Goal: Task Accomplishment & Management: Complete application form

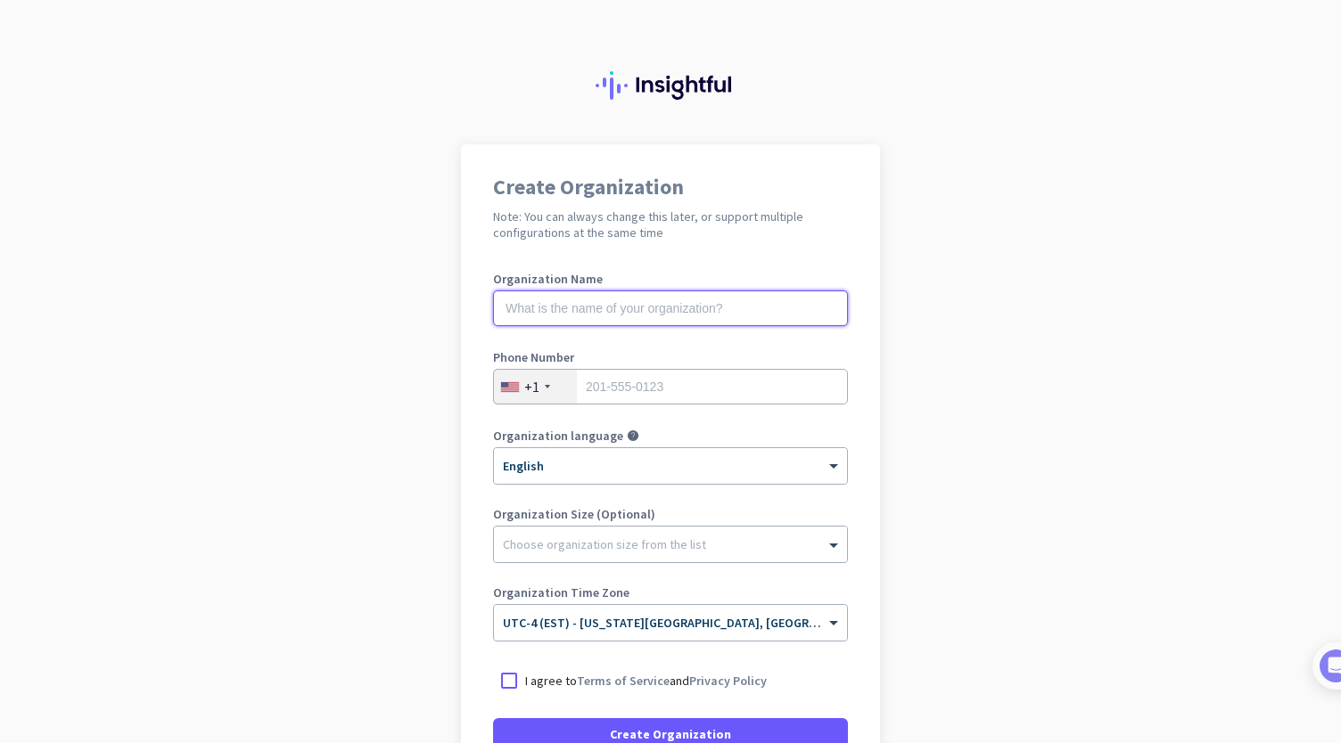
click at [721, 300] on input "text" at bounding box center [670, 309] width 355 height 36
type input "Oak Tree Primary Care"
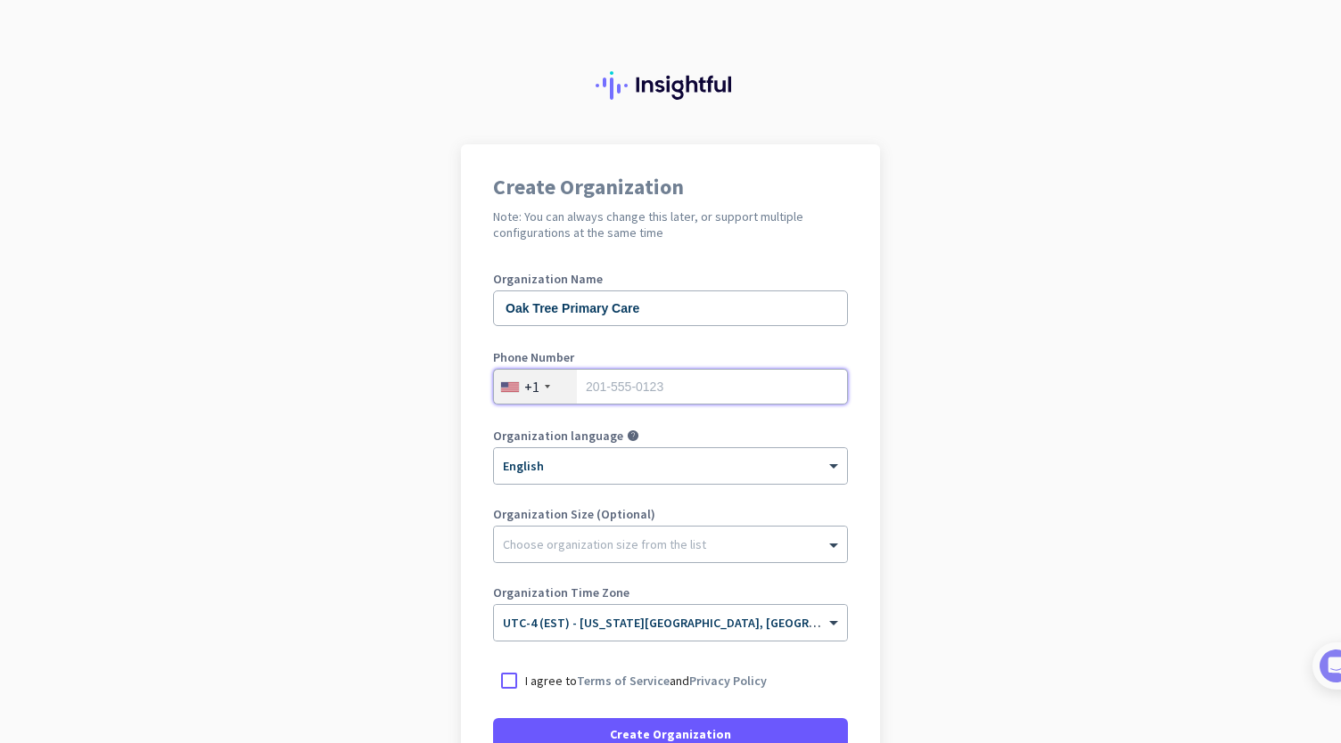
type input "4432288592"
click at [669, 393] on input "4432288592" at bounding box center [670, 387] width 355 height 36
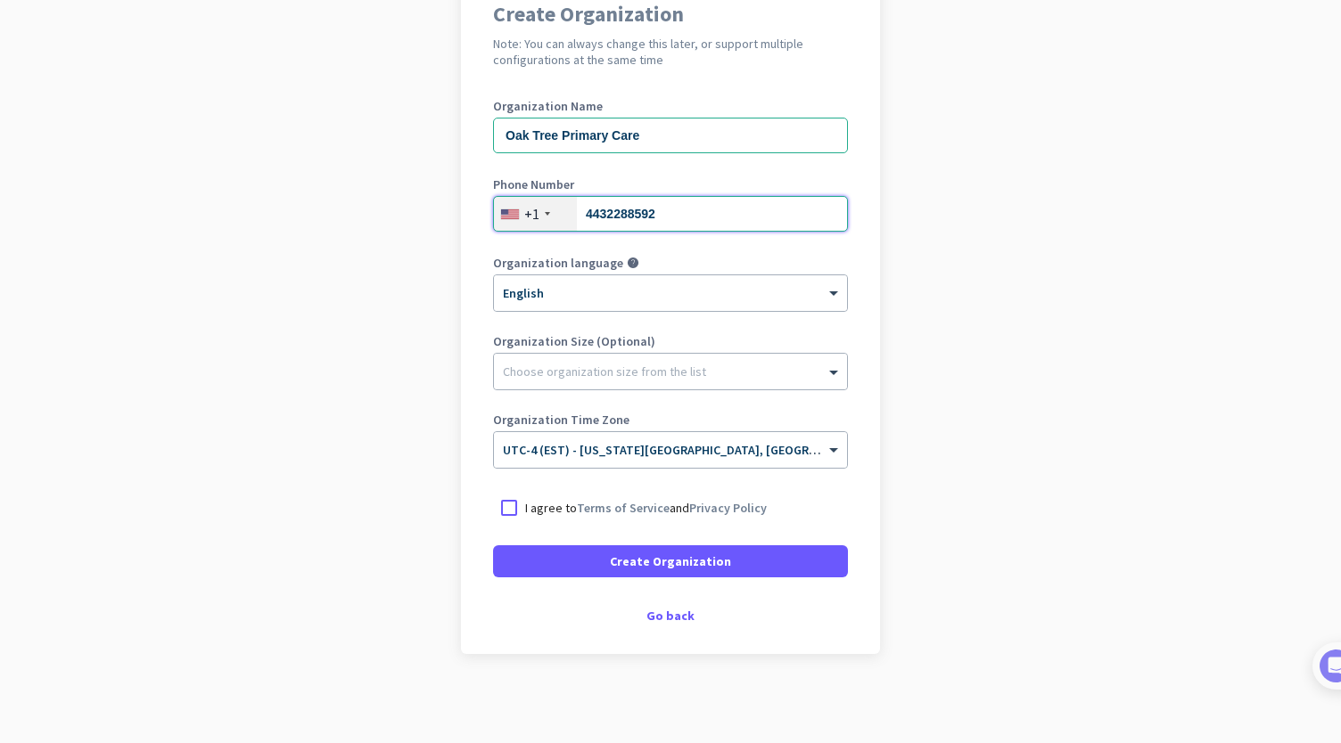
scroll to position [172, 0]
click at [664, 377] on div "Choose organization size from the list" at bounding box center [604, 373] width 203 height 16
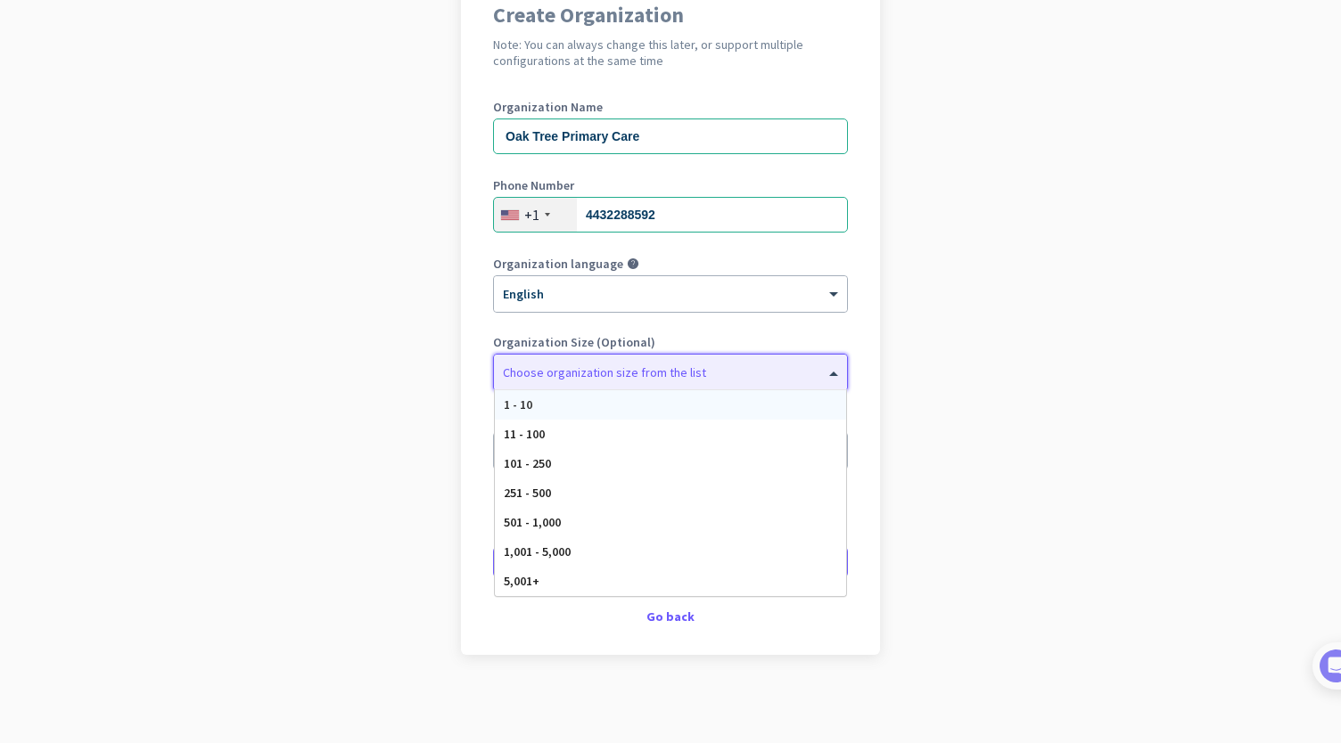
click at [630, 401] on div "1 - 10" at bounding box center [670, 404] width 351 height 29
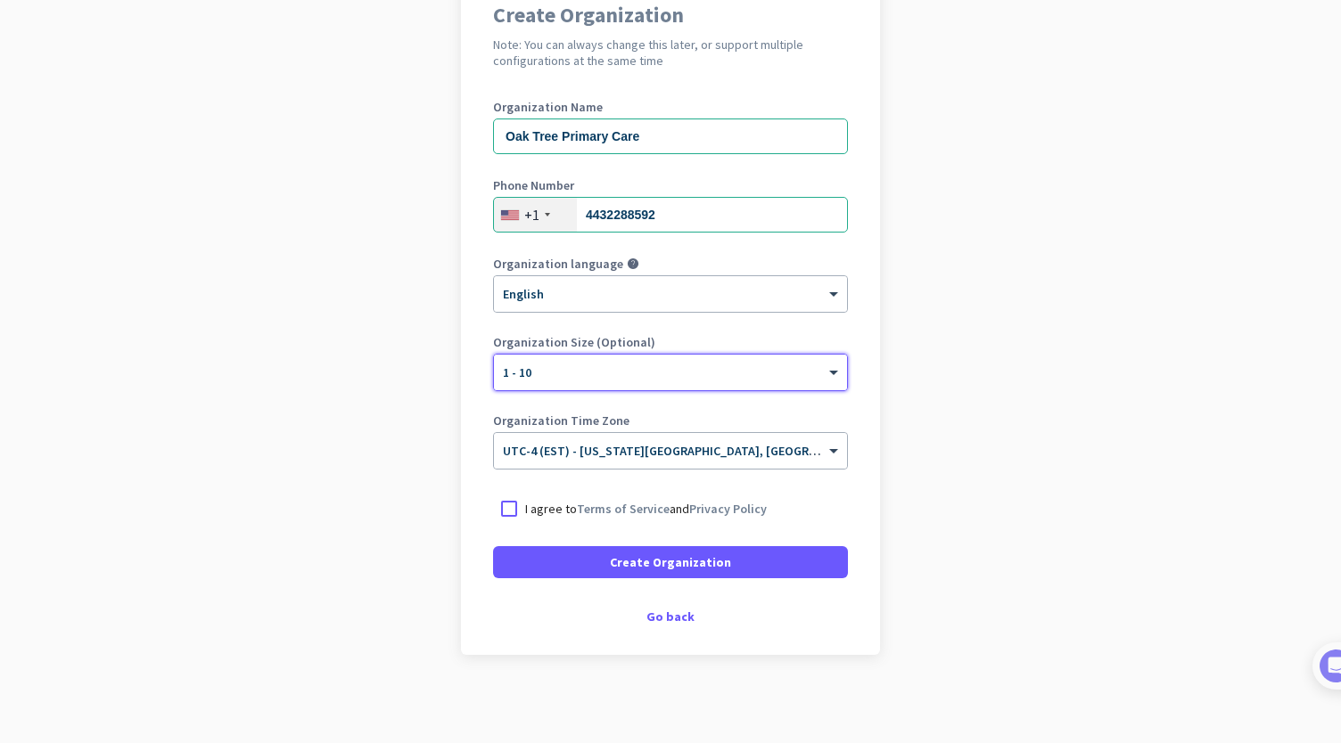
scroll to position [173, 0]
click at [506, 505] on div at bounding box center [509, 508] width 32 height 32
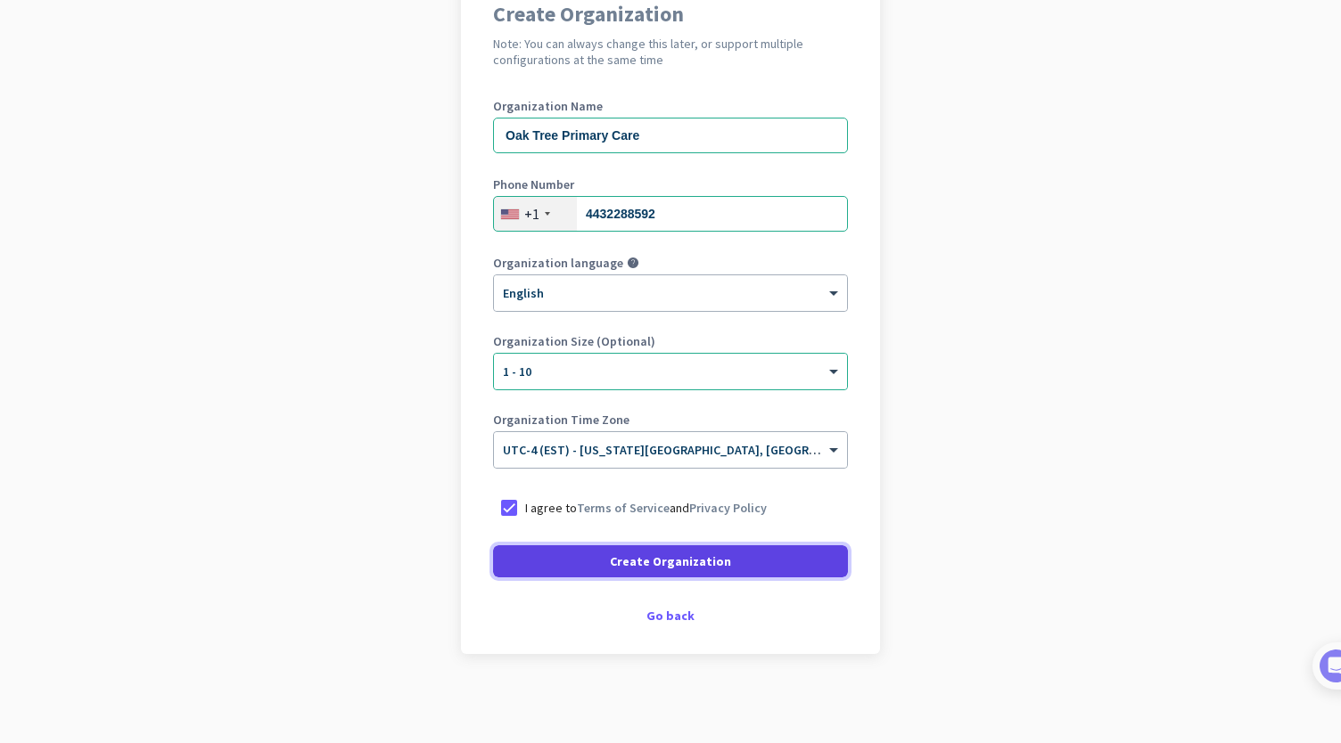
click at [560, 564] on span at bounding box center [670, 561] width 355 height 43
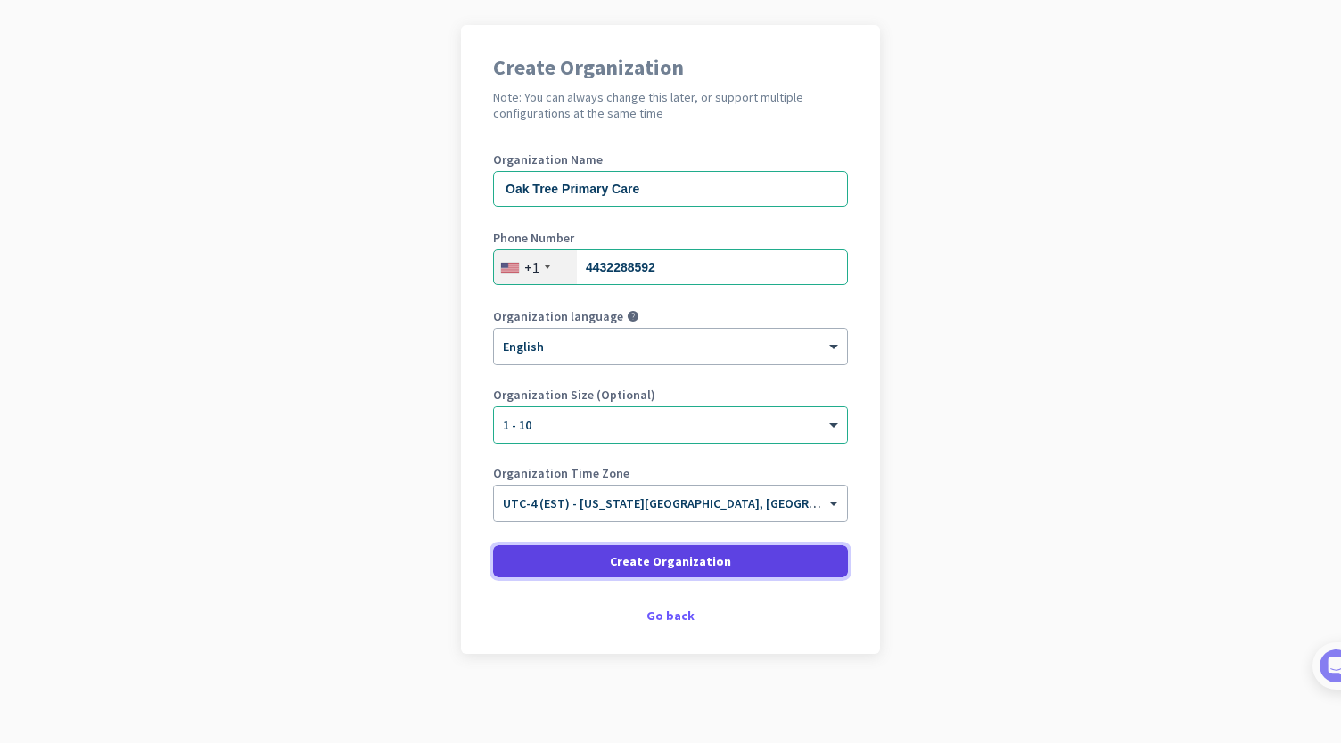
scroll to position [119, 0]
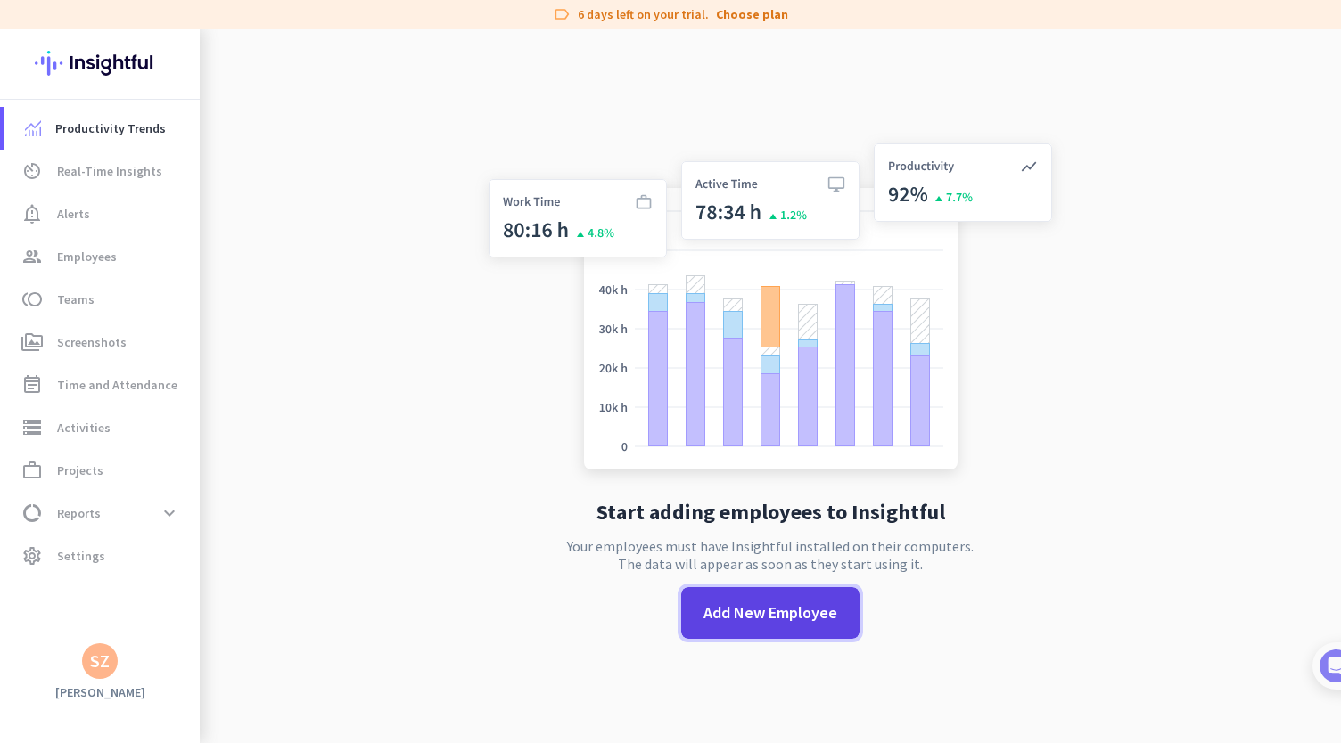
click at [718, 620] on span "Add New Employee" at bounding box center [770, 613] width 134 height 23
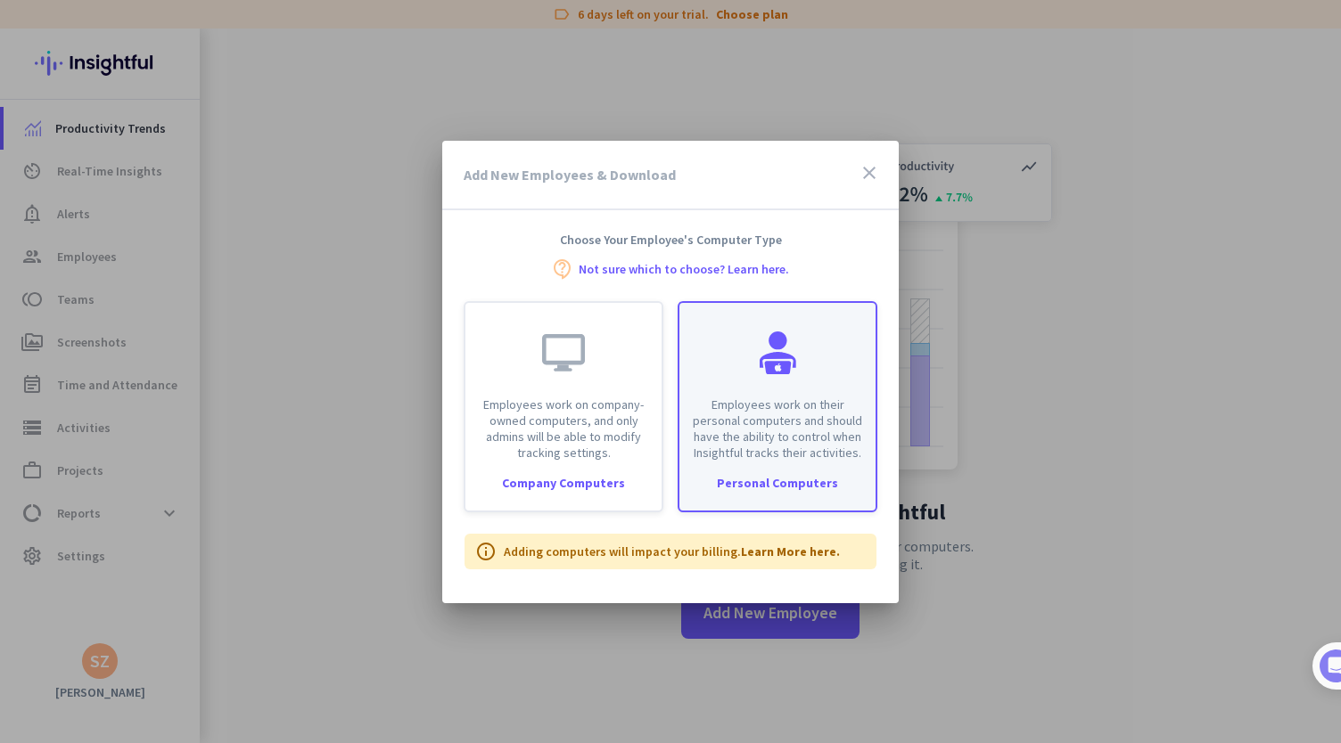
drag, startPoint x: 810, startPoint y: 389, endPoint x: 792, endPoint y: 408, distance: 27.1
click at [792, 408] on p "Employees work on their personal computers and should have the ability to contr…" at bounding box center [777, 429] width 175 height 64
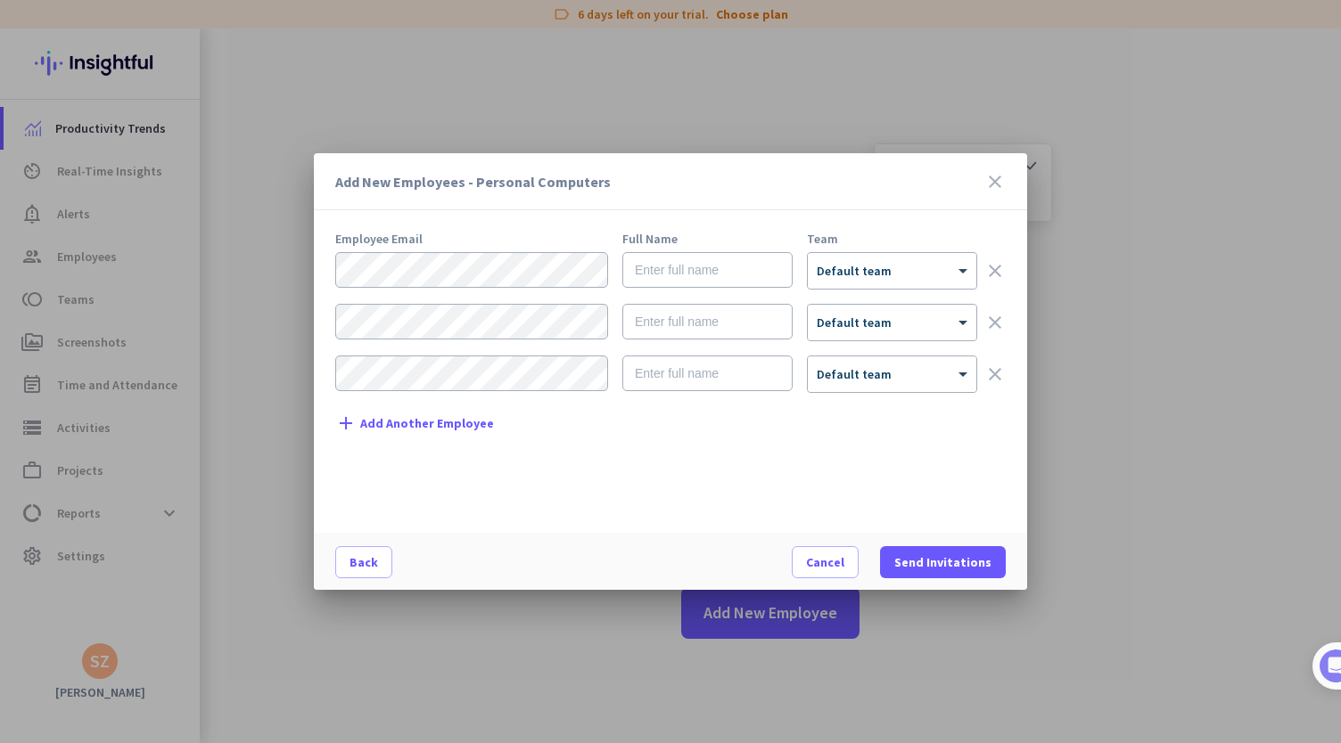
click at [997, 372] on icon "clear" at bounding box center [994, 374] width 21 height 21
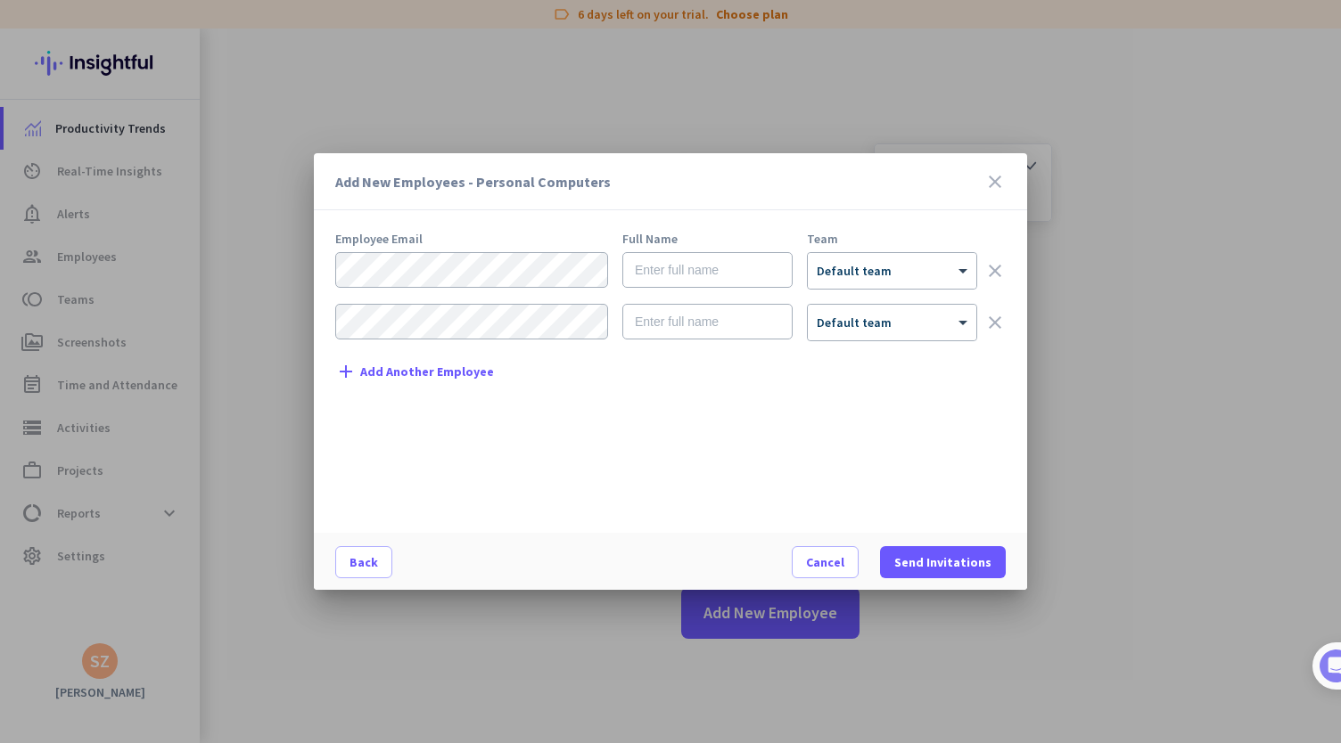
click at [998, 319] on icon "clear" at bounding box center [994, 322] width 21 height 21
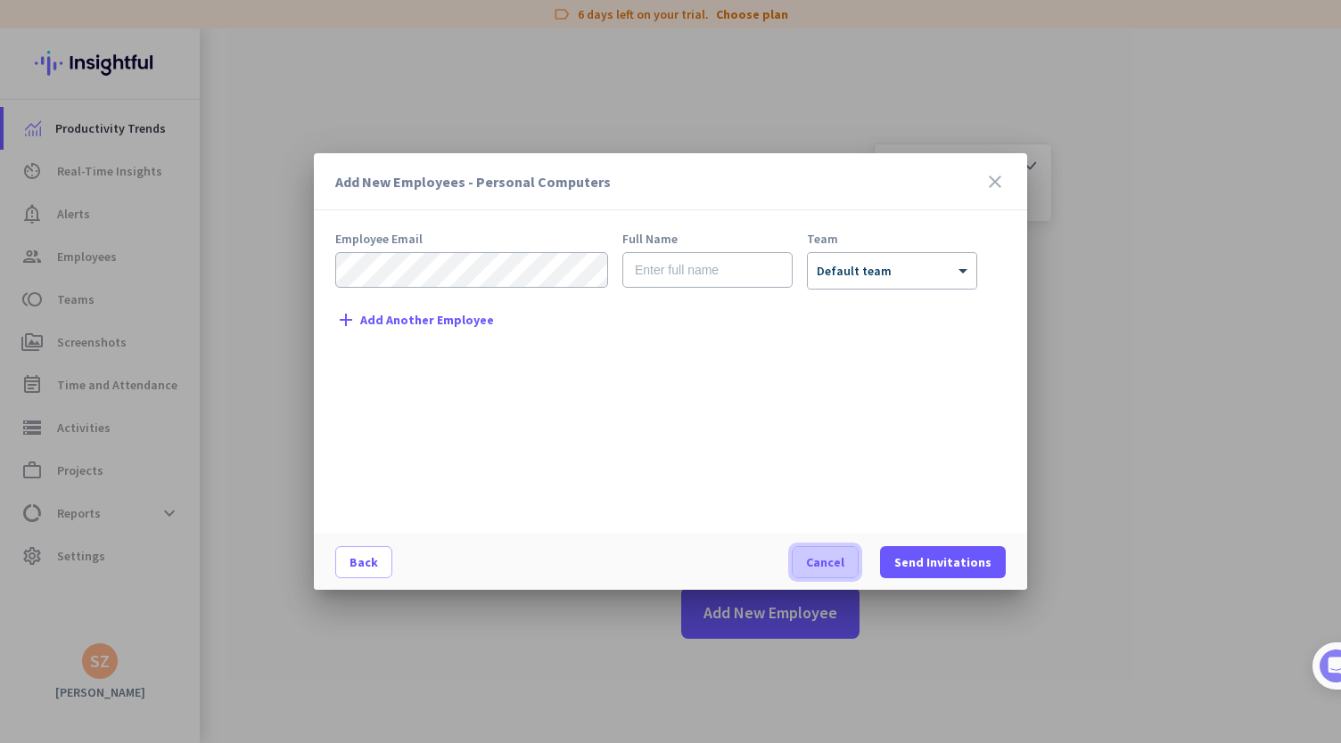
click at [829, 555] on span "Cancel" at bounding box center [825, 563] width 38 height 18
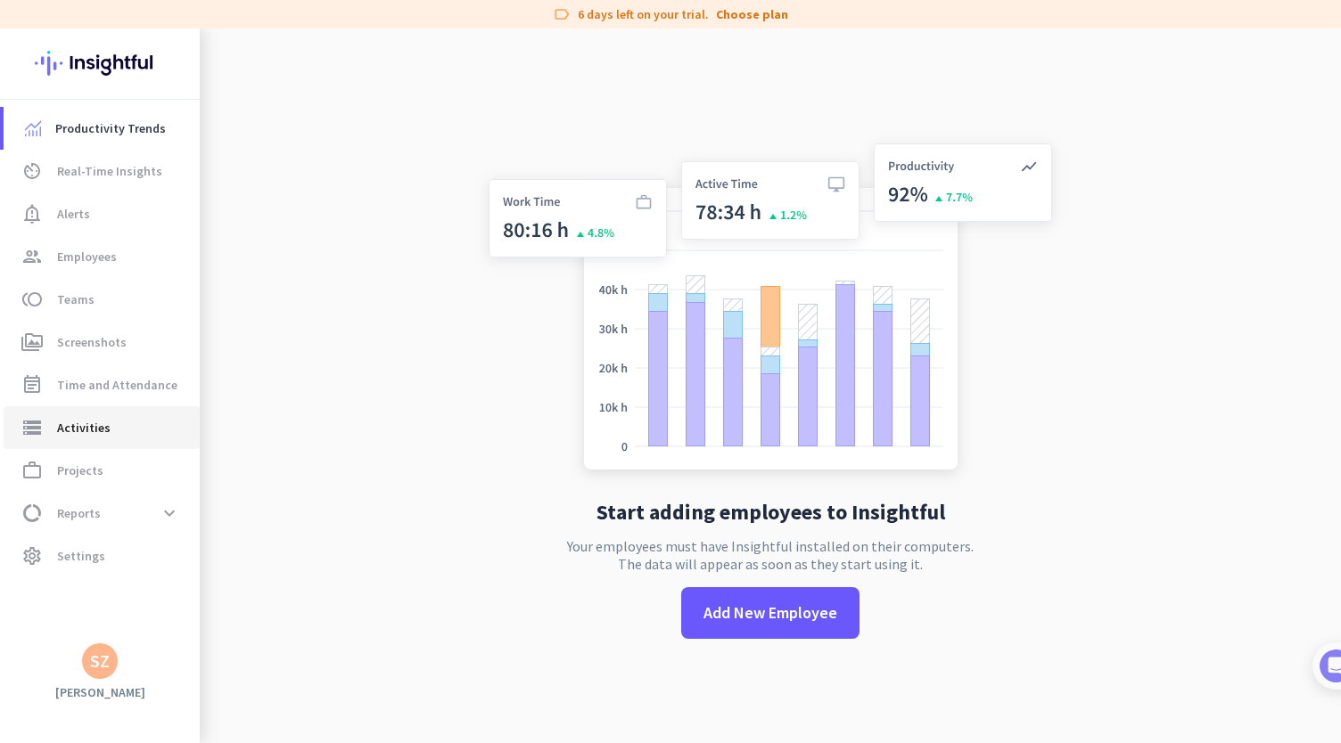
click at [93, 432] on span "Activities" at bounding box center [83, 427] width 53 height 21
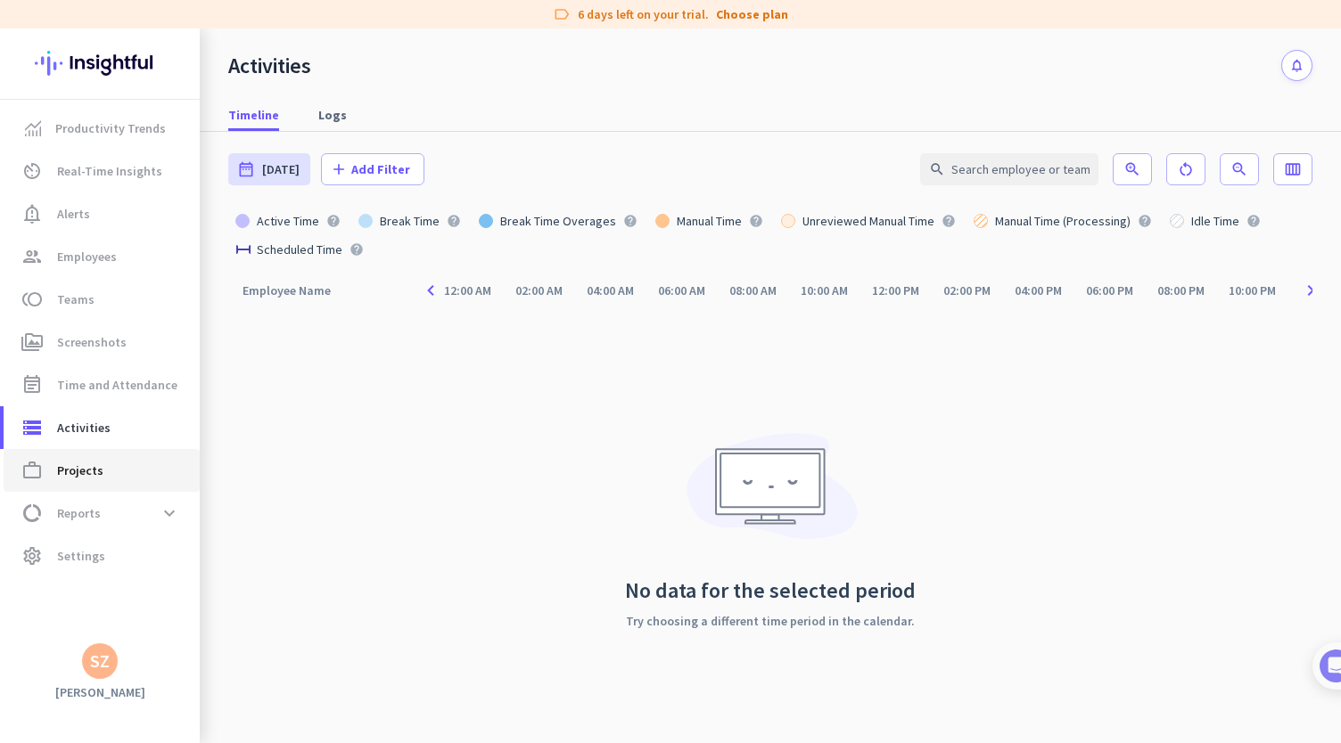
click at [95, 473] on span "Projects" at bounding box center [80, 470] width 46 height 21
type input "Thu, Oct 2 - Thu, Oct 2"
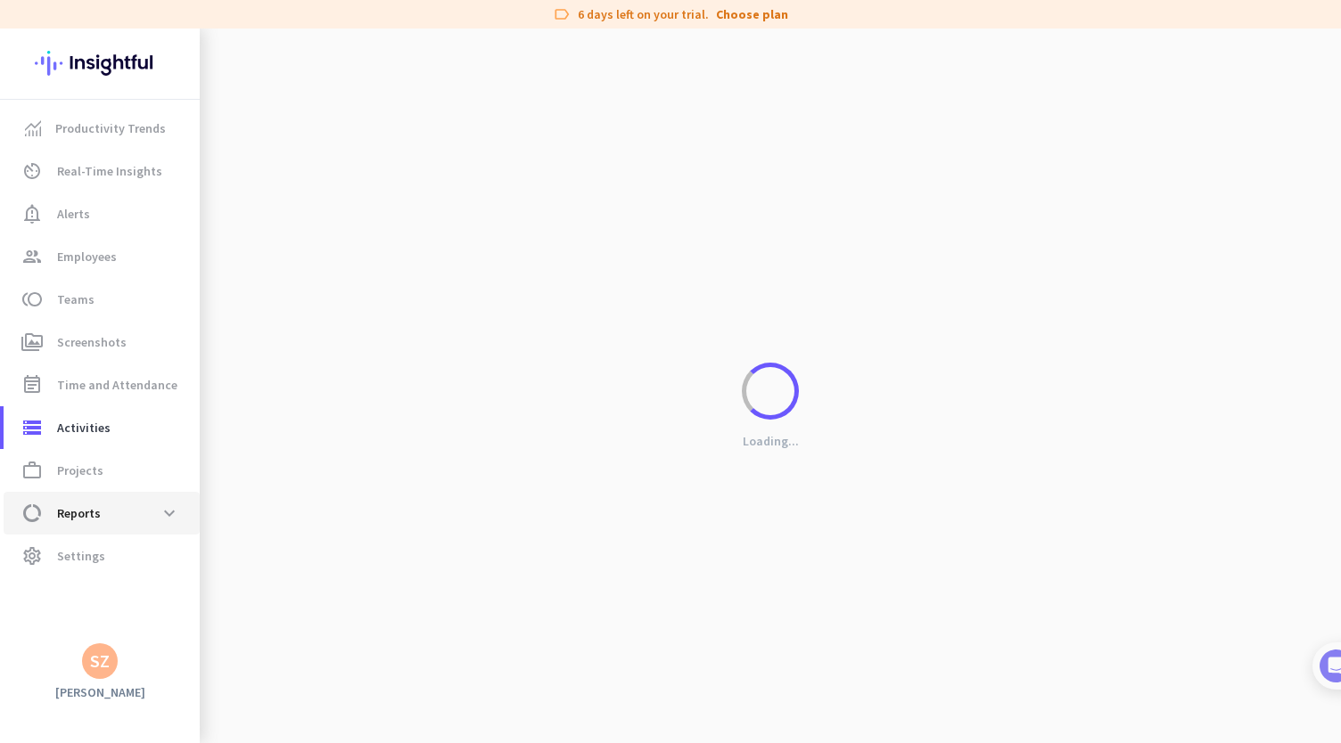
click at [84, 506] on span "Reports" at bounding box center [79, 513] width 44 height 21
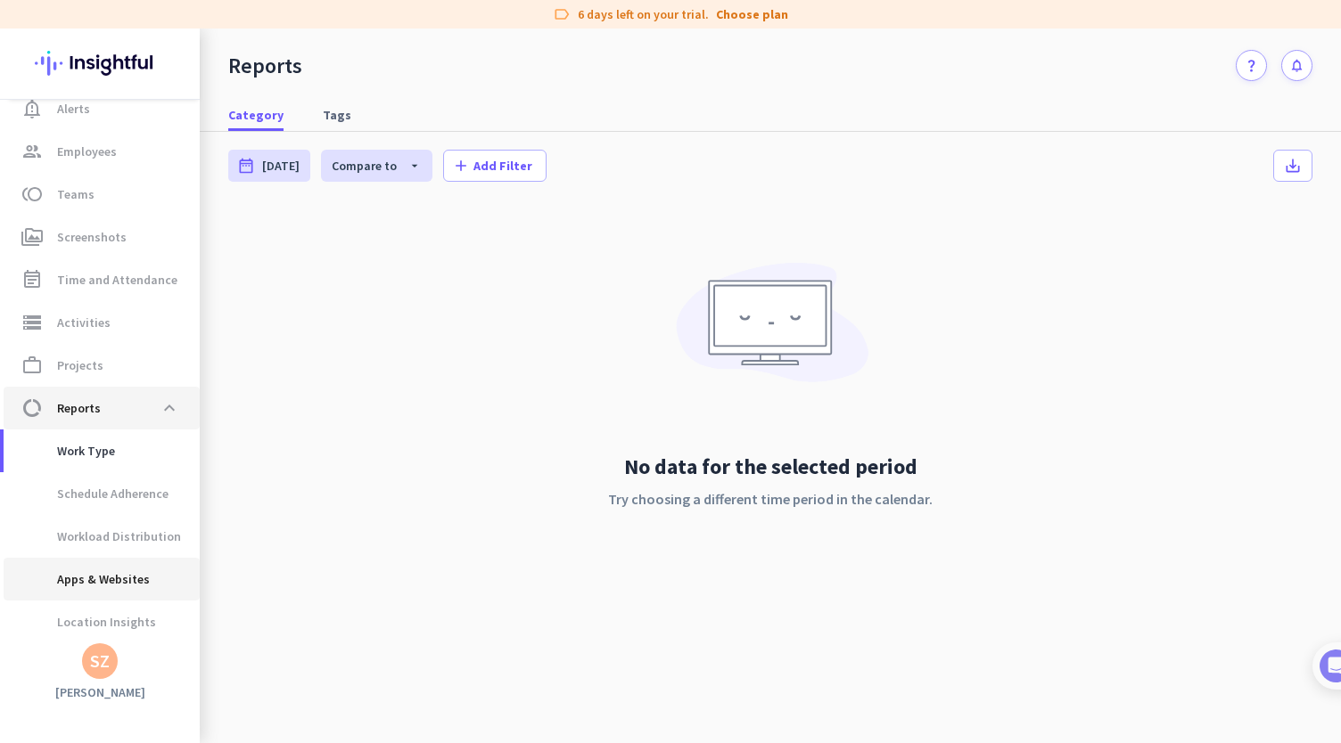
scroll to position [155, 0]
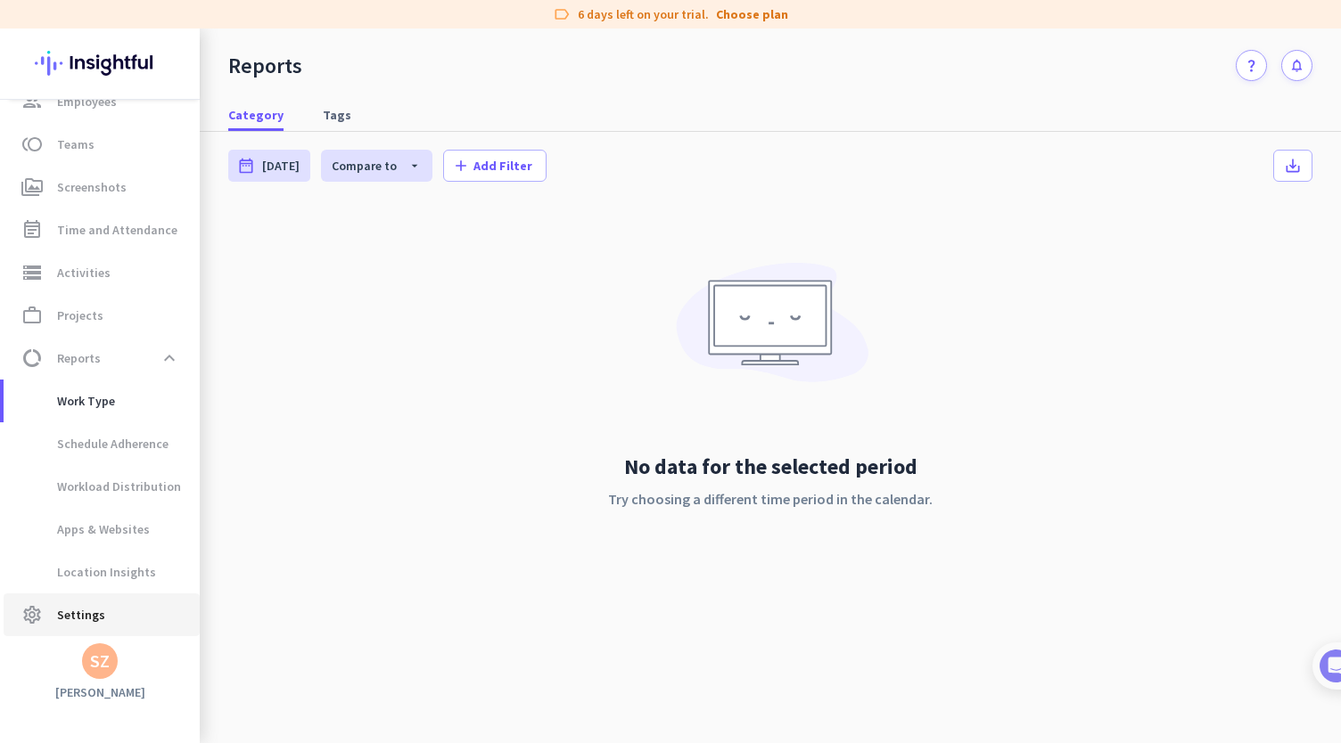
click at [91, 609] on span "Settings" at bounding box center [81, 614] width 48 height 21
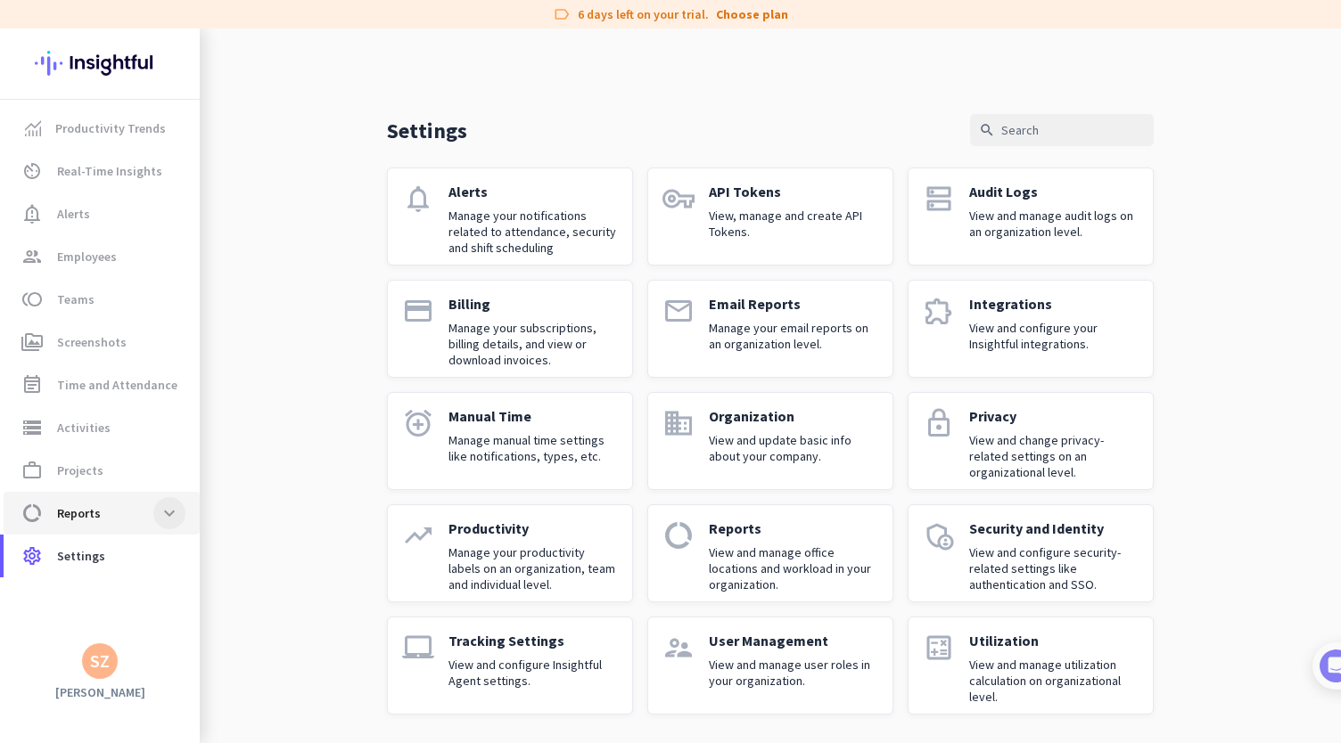
click at [170, 509] on span at bounding box center [169, 513] width 32 height 32
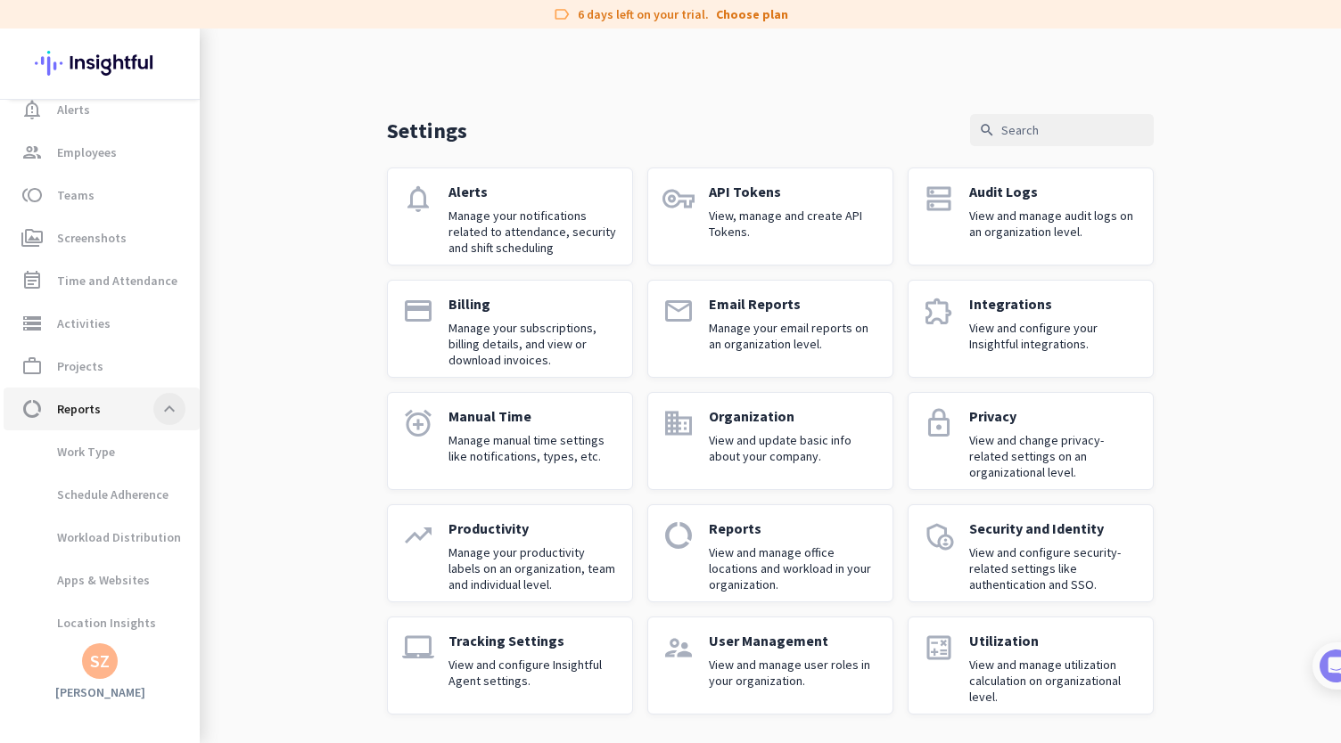
scroll to position [105, 0]
click at [170, 399] on span at bounding box center [169, 408] width 32 height 32
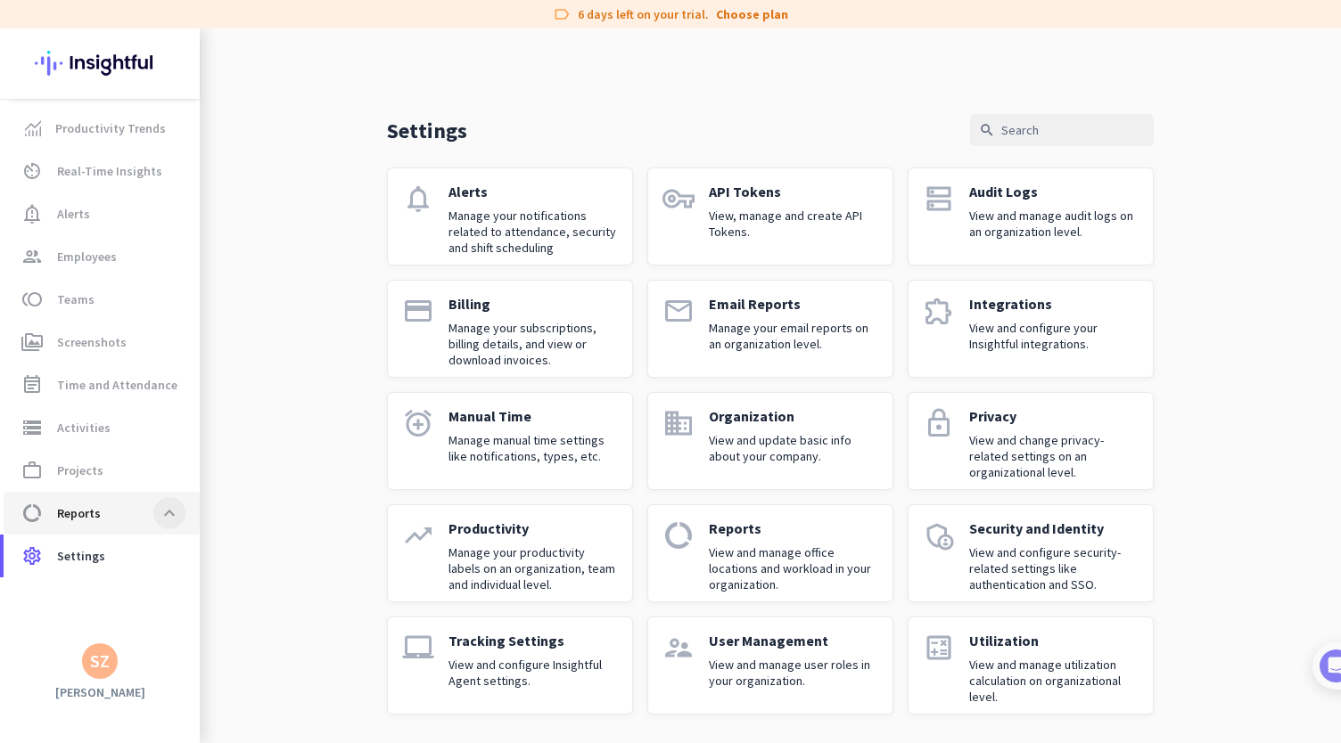
scroll to position [0, 0]
